Goal: Communication & Community: Answer question/provide support

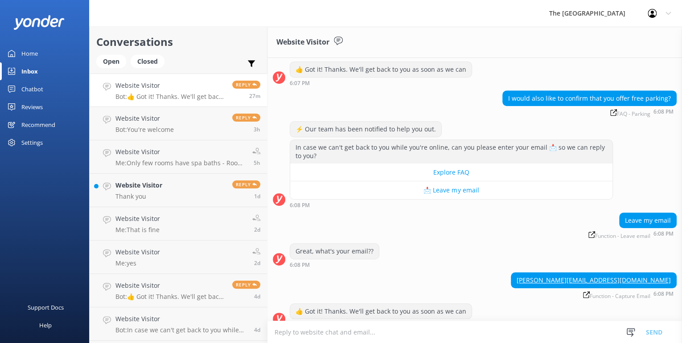
scroll to position [292, 0]
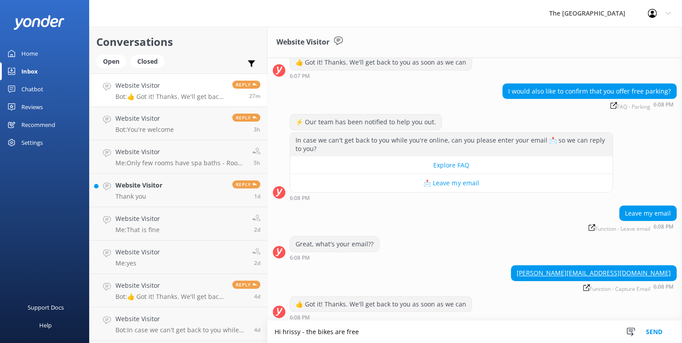
click at [376, 323] on textarea "Hi hrissy - the bikes are free" at bounding box center [474, 332] width 414 height 22
click at [289, 330] on textarea "Hi hrissy - the bikes are free" at bounding box center [474, 332] width 414 height 22
drag, startPoint x: 331, startPoint y: 331, endPoint x: 263, endPoint y: 330, distance: 68.6
click at [263, 330] on div "Conversations Open Closed Important Assigned to me Unassigned Website Visitor B…" at bounding box center [385, 185] width 593 height 316
click at [399, 331] on textarea "Hi [PERSON_NAME] - the bikes are first in first served. Helmets are provided." at bounding box center [474, 332] width 414 height 22
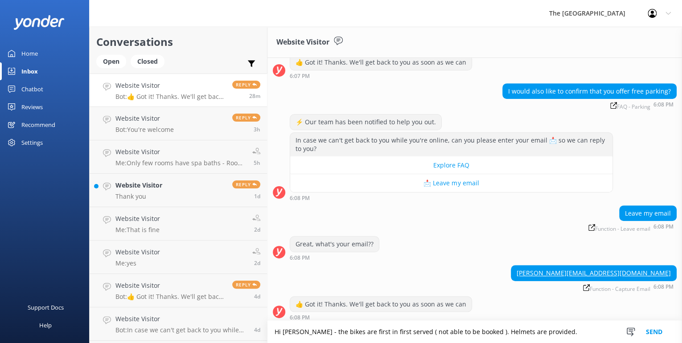
click at [552, 331] on textarea "Hi [PERSON_NAME] - the bikes are first in first served ( not able to be booked …" at bounding box center [474, 332] width 414 height 22
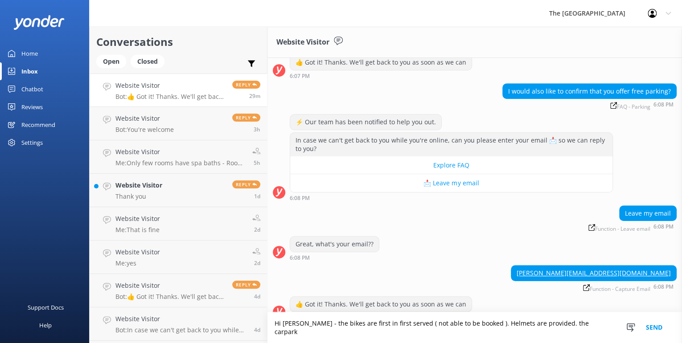
click at [544, 331] on textarea "Hi [PERSON_NAME] - the bikes are first in first served ( not able to be booked …" at bounding box center [474, 327] width 414 height 31
drag, startPoint x: 543, startPoint y: 331, endPoint x: 576, endPoint y: 332, distance: 33.0
click at [576, 332] on textarea "Hi [PERSON_NAME] - the bikes are first in first served ( not able to be booked …" at bounding box center [474, 327] width 414 height 31
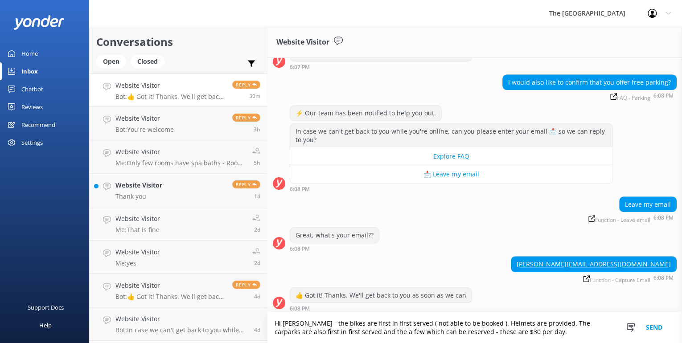
click at [349, 331] on textarea "Hi [PERSON_NAME] - the bikes are first in first served ( not able to be booked …" at bounding box center [474, 327] width 414 height 31
click at [515, 331] on textarea "Hi [PERSON_NAME] - the bikes are first in first served ( not able to be booked …" at bounding box center [474, 327] width 414 height 31
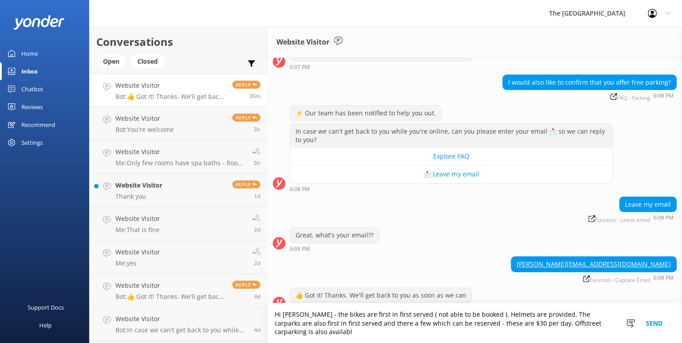
scroll to position [310, 0]
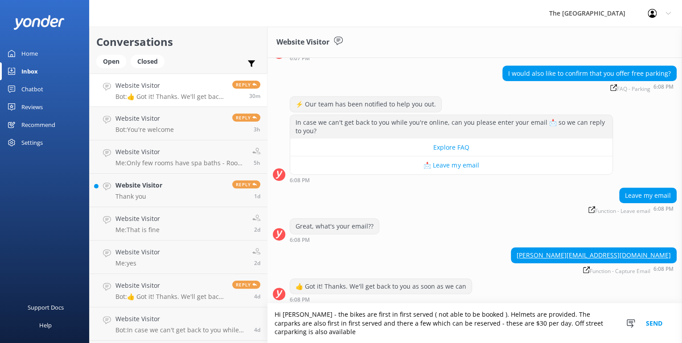
drag, startPoint x: 520, startPoint y: 321, endPoint x: 514, endPoint y: 324, distance: 7.4
click at [514, 324] on textarea "Hi [PERSON_NAME] - the bikes are first in first served ( not able to be booked …" at bounding box center [474, 323] width 414 height 40
click at [511, 321] on textarea "Hi [PERSON_NAME] - the bikes are first in first served ( not able to be booked …" at bounding box center [474, 323] width 414 height 40
click at [511, 323] on textarea "Hi [PERSON_NAME] - the bikes are first in first served ( not able to be booked …" at bounding box center [474, 323] width 414 height 40
drag, startPoint x: 600, startPoint y: 322, endPoint x: 605, endPoint y: 329, distance: 8.8
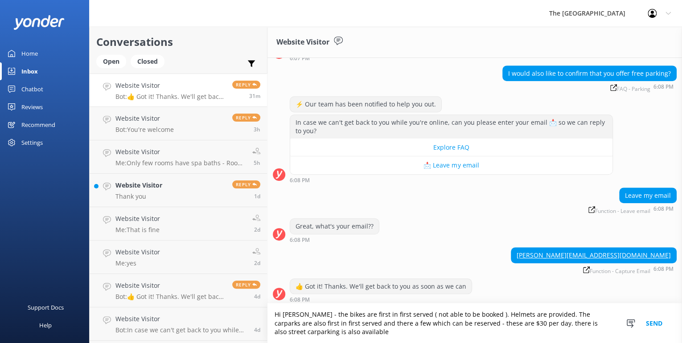
click at [605, 329] on textarea "Hi [PERSON_NAME] - the bikes are first in first served ( not able to be booked …" at bounding box center [474, 323] width 414 height 40
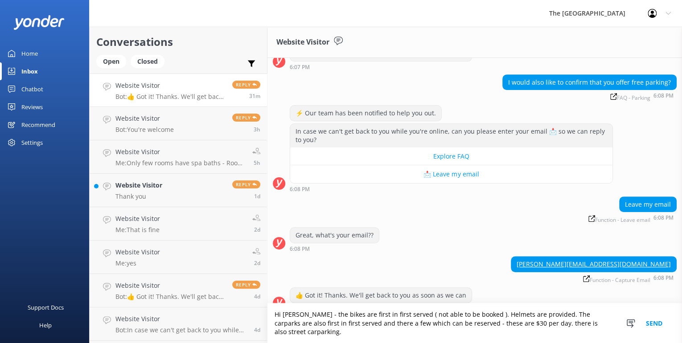
click at [513, 330] on textarea "Hi [PERSON_NAME] - the bikes are first in first served ( not able to be booked …" at bounding box center [474, 323] width 414 height 40
click at [551, 332] on textarea "Hi [PERSON_NAME] - the bikes are first in first served ( not able to be booked …" at bounding box center [474, 323] width 414 height 40
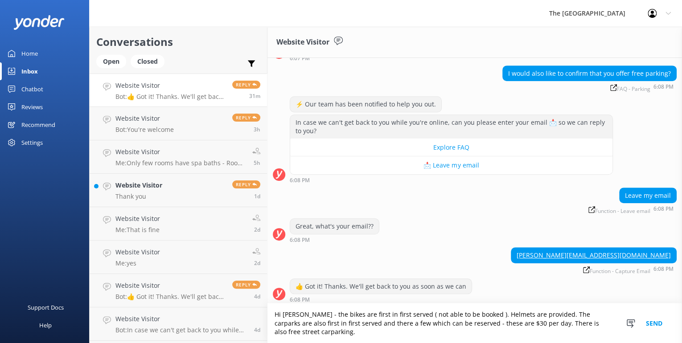
type textarea "Hi [PERSON_NAME] - the bikes are first in first served ( not able to be booked …"
click at [650, 322] on button "Send" at bounding box center [653, 323] width 33 height 40
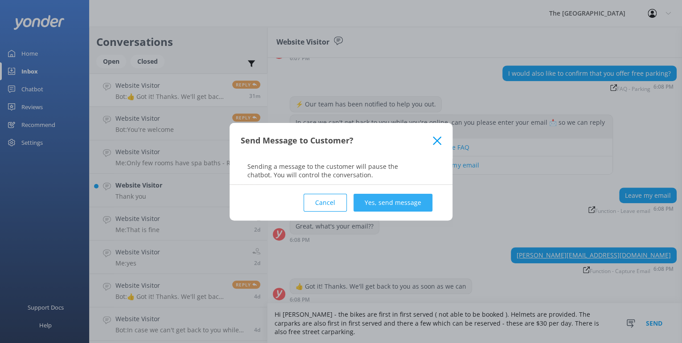
click at [373, 200] on button "Yes, send message" at bounding box center [392, 203] width 79 height 18
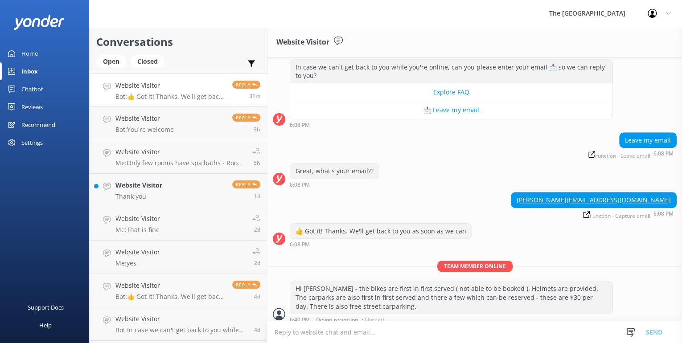
scroll to position [368, 0]
